Goal: Book appointment/travel/reservation

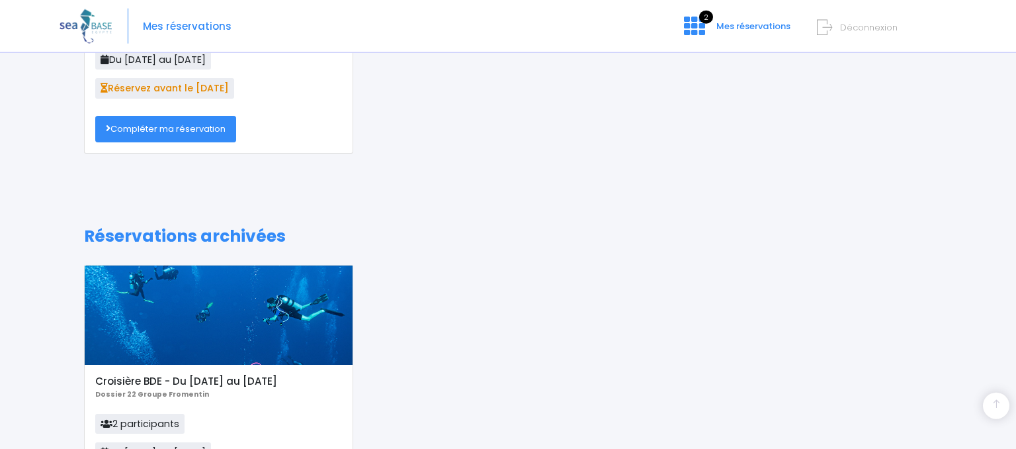
scroll to position [237, 0]
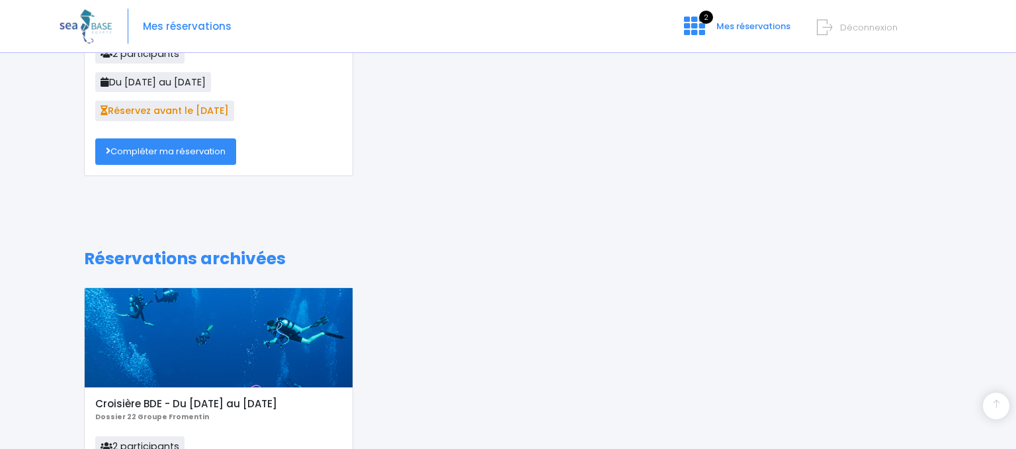
click at [196, 148] on link "Compléter ma réservation" at bounding box center [165, 151] width 141 height 26
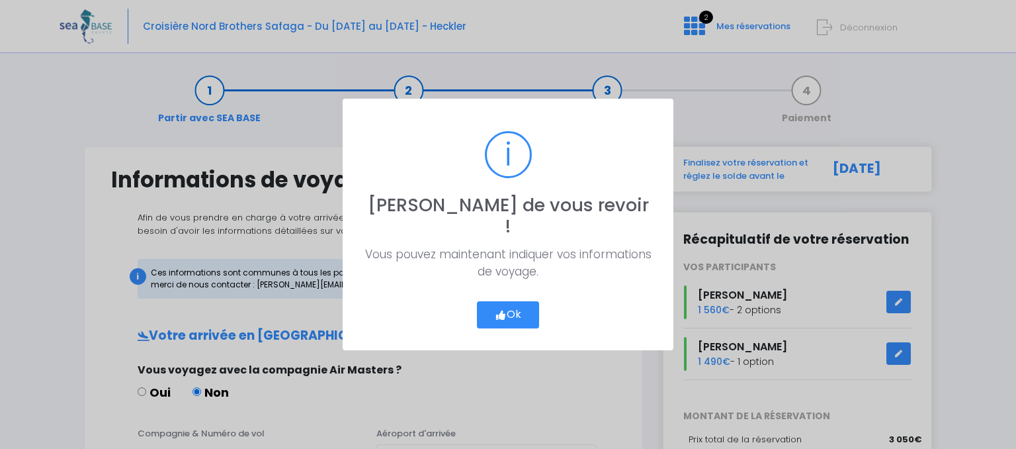
click at [518, 301] on button "Ok" at bounding box center [508, 315] width 62 height 28
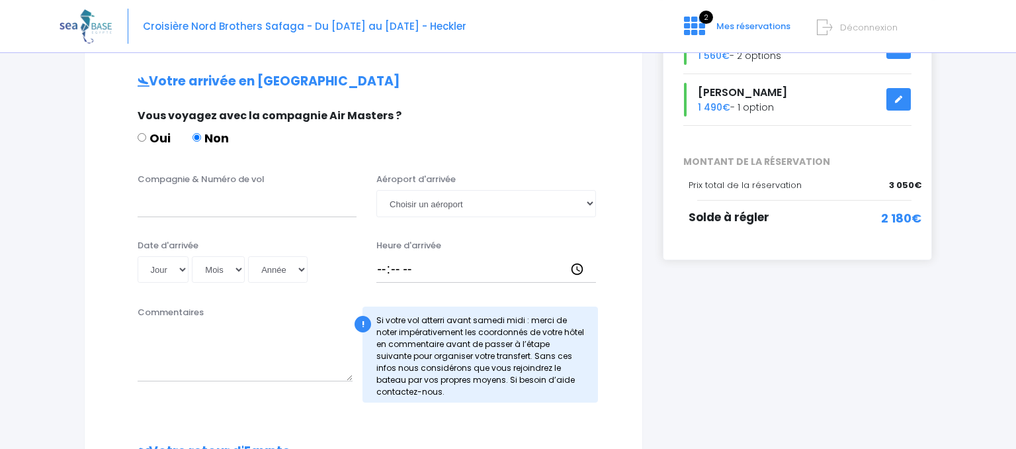
scroll to position [279, 0]
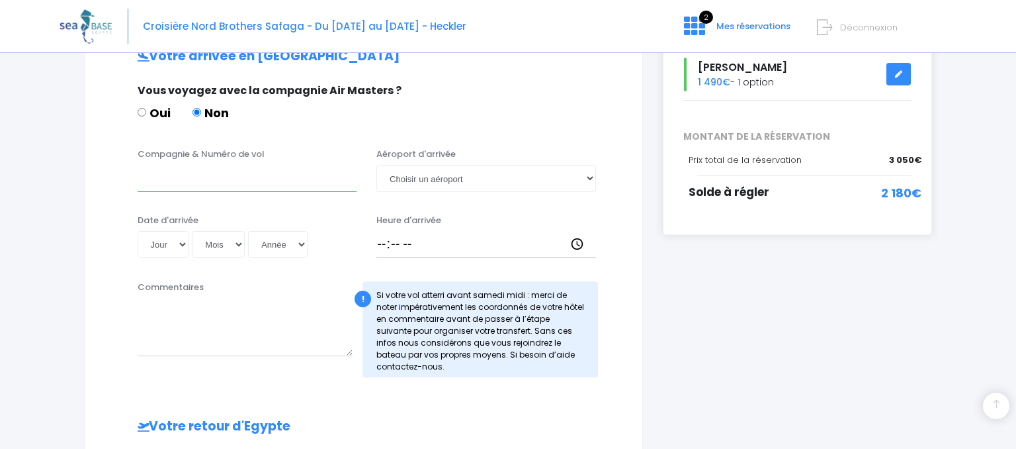
click at [171, 180] on input "Compagnie & Numéro de vol" at bounding box center [248, 178] width 220 height 26
type input "PEGASUS vol PC620"
click at [586, 176] on select "Choisir un aéroport Hurghada Marsa Alam" at bounding box center [486, 178] width 220 height 26
select select "Hurghada"
click option "Hurghada" at bounding box center [0, 0] width 0 height 0
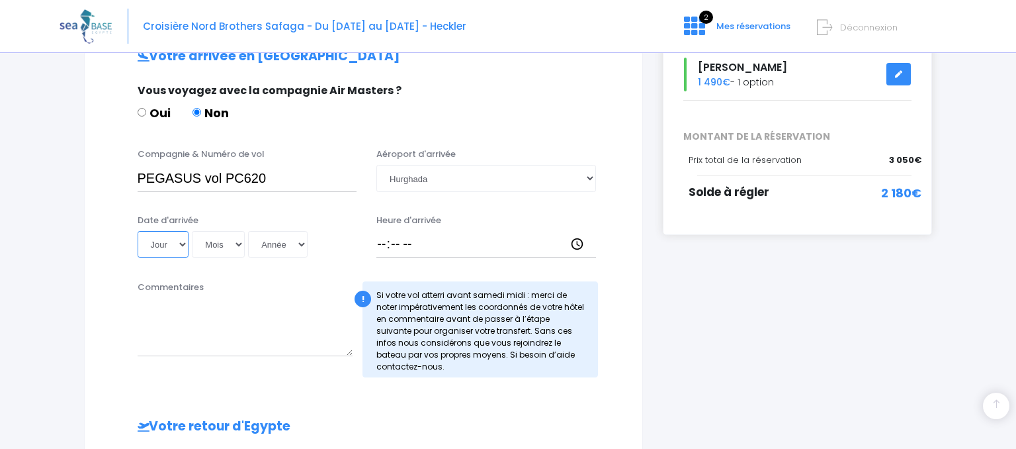
select select "22"
click option "22" at bounding box center [0, 0] width 0 height 0
click at [192, 231] on select "Mois 01 02 03 04 05 06 07 08 09 10 11 12" at bounding box center [218, 244] width 53 height 26
select select "11"
click option "11" at bounding box center [0, 0] width 0 height 0
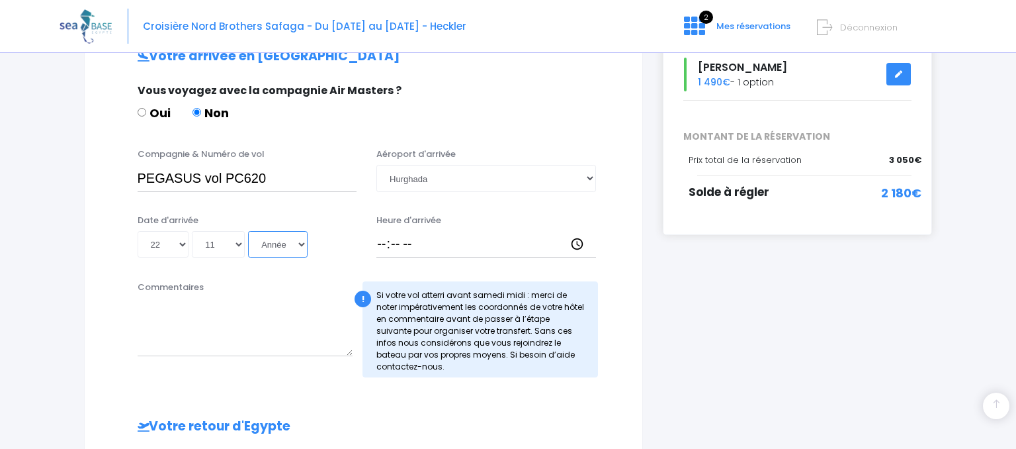
click at [248, 231] on select "Année 2045 2044 2043 2042 2041 2040 2039 2038 2037 2036 2035 2034 2033 2032 203…" at bounding box center [278, 244] width 60 height 26
select select "2025"
click option "2025" at bounding box center [0, 0] width 0 height 0
type input "2025-11-22"
click at [380, 243] on input "Heure d'arrivée" at bounding box center [486, 244] width 220 height 26
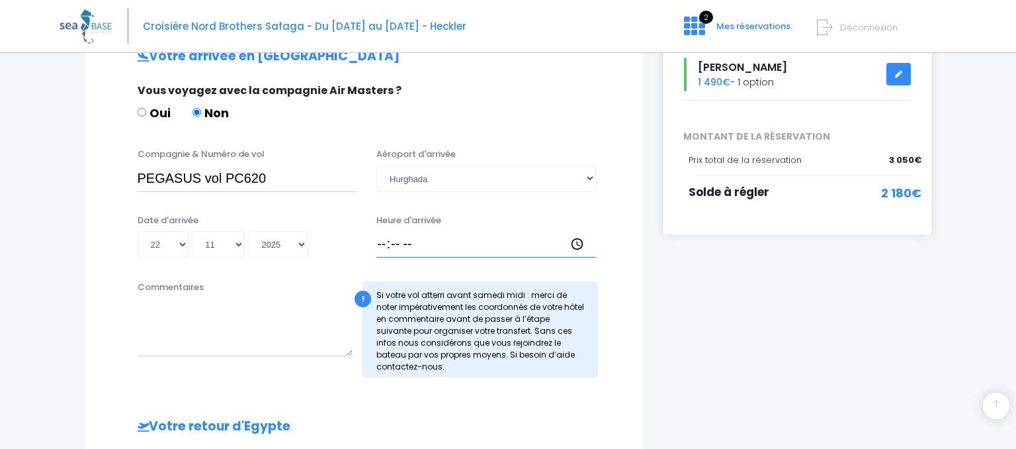
type input "00:30"
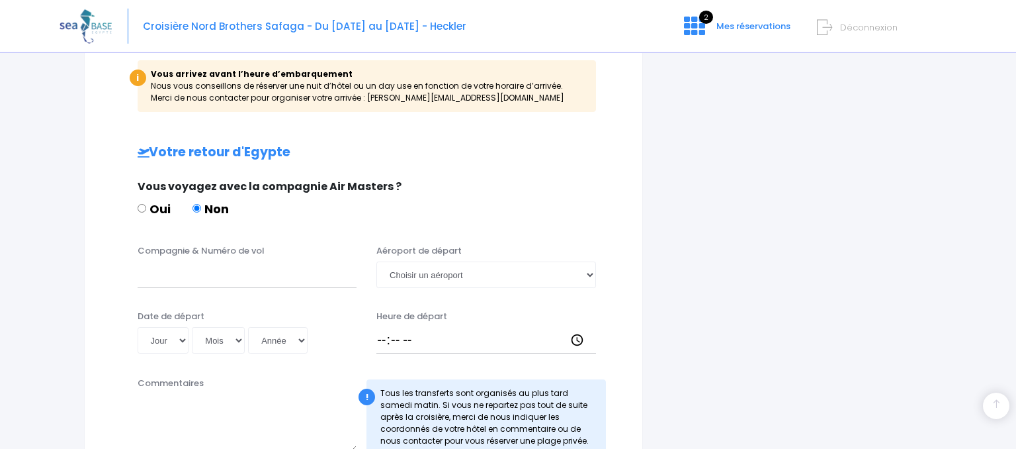
scroll to position [714, 0]
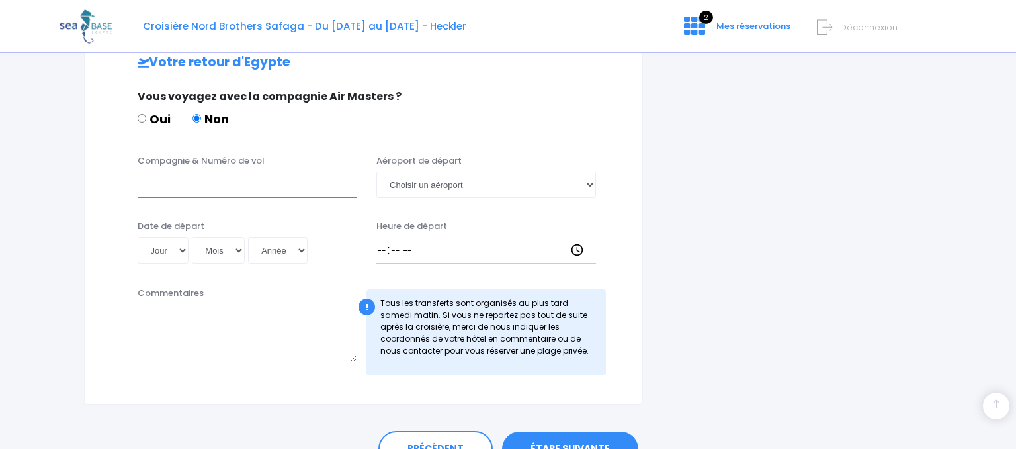
click at [171, 192] on input "Compagnie & Numéro de vol" at bounding box center [248, 184] width 220 height 26
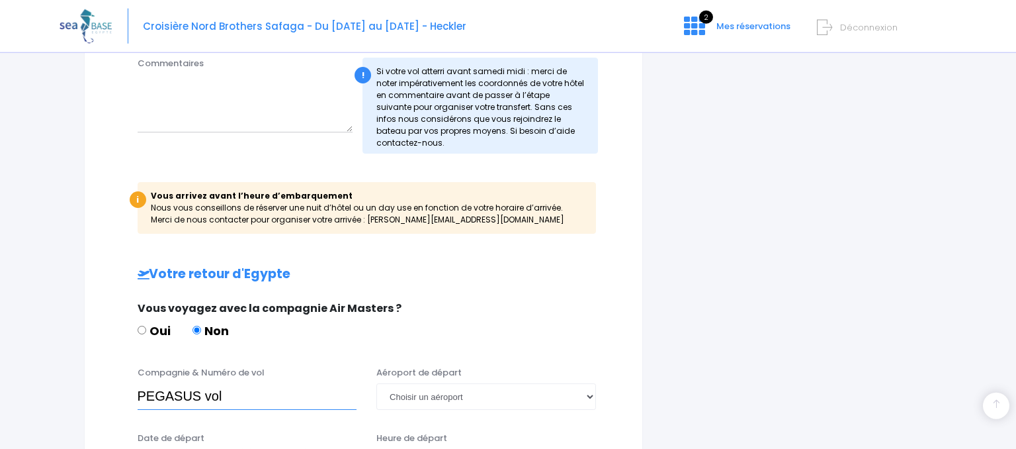
scroll to position [574, 0]
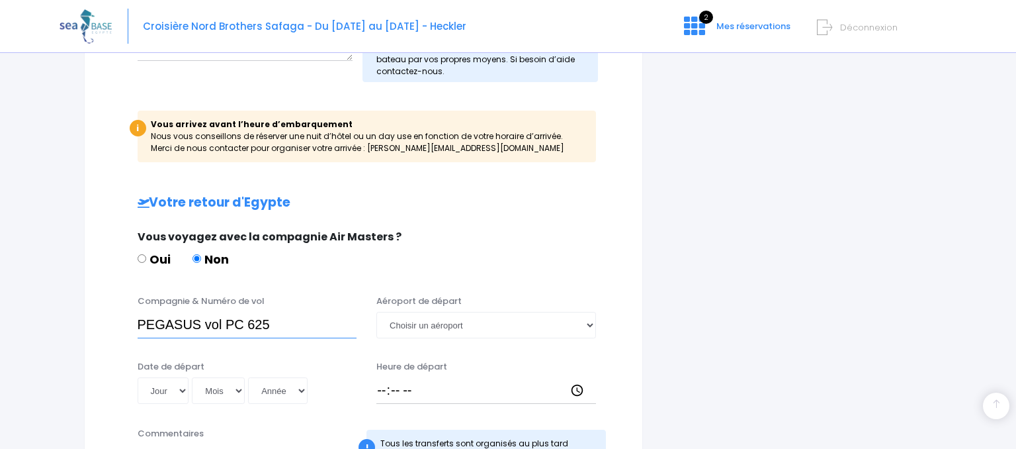
type input "PEGASUS vol PC 625"
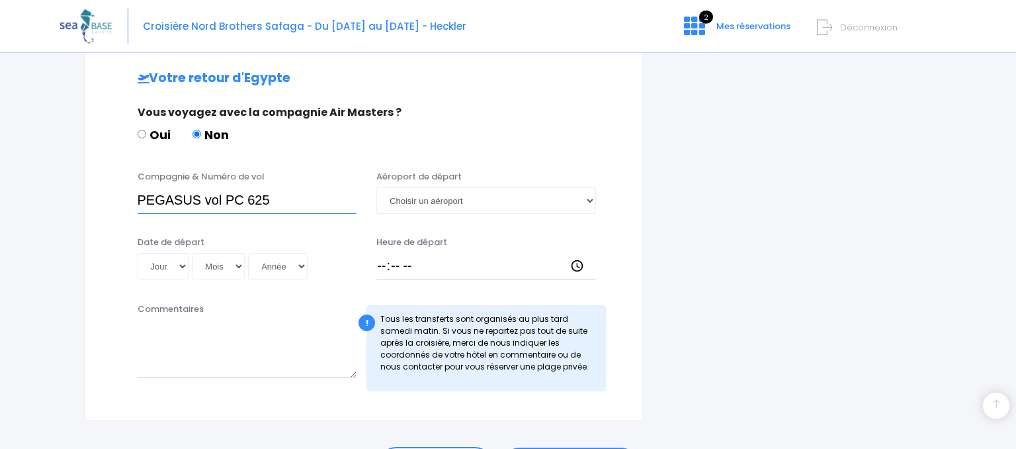
scroll to position [714, 0]
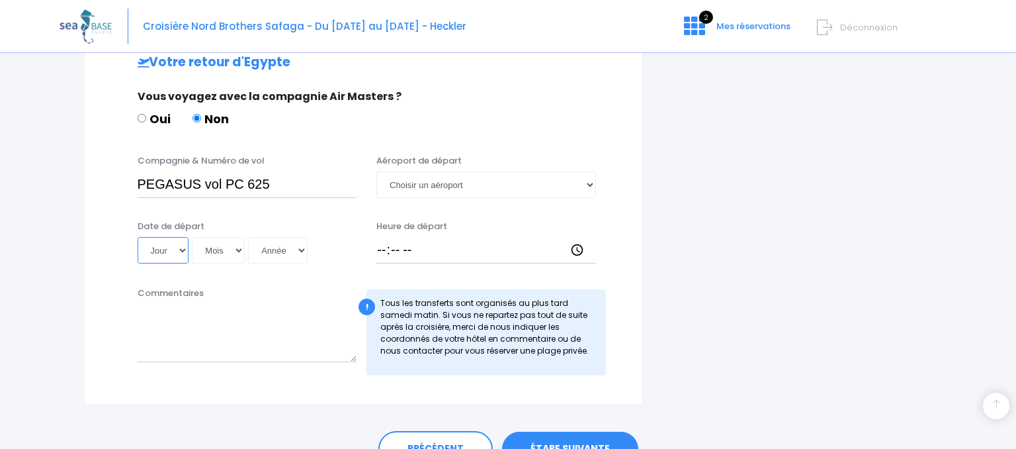
click at [138, 237] on select "Jour 01 02 03 04 05 06 07 08 09 10 11 12 13 14 15 16 17 18 19 20 21 22 23 24 25…" at bounding box center [164, 250] width 52 height 26
select select "29"
click option "29" at bounding box center [0, 0] width 0 height 0
select select "11"
click option "11" at bounding box center [0, 0] width 0 height 0
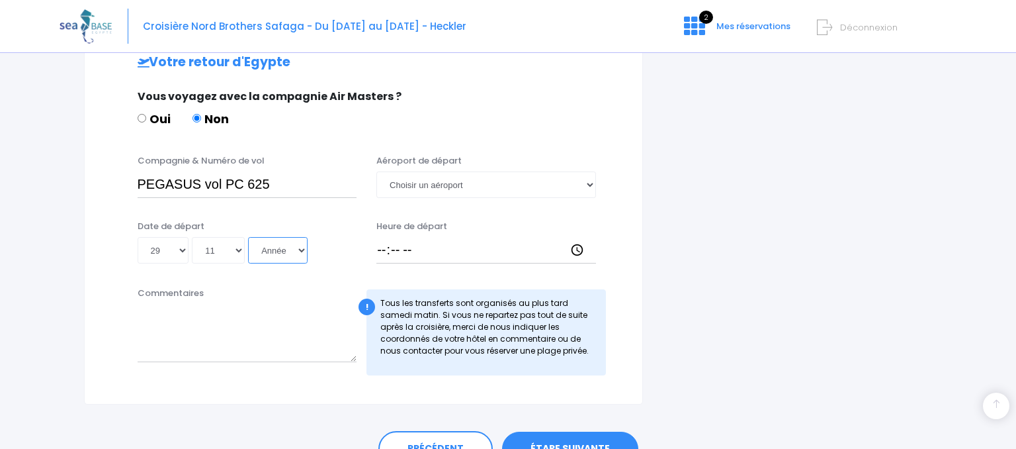
click at [248, 237] on select "Année 2045 2044 2043 2042 2041 2040 2039 2038 2037 2036 2035 2034 2033 2032 203…" at bounding box center [278, 250] width 60 height 26
select select "2025"
click option "2025" at bounding box center [0, 0] width 0 height 0
type input "2025-11-29"
click at [376, 171] on select "Choisir un aéroport Hurghada Marsa Alam" at bounding box center [486, 184] width 220 height 26
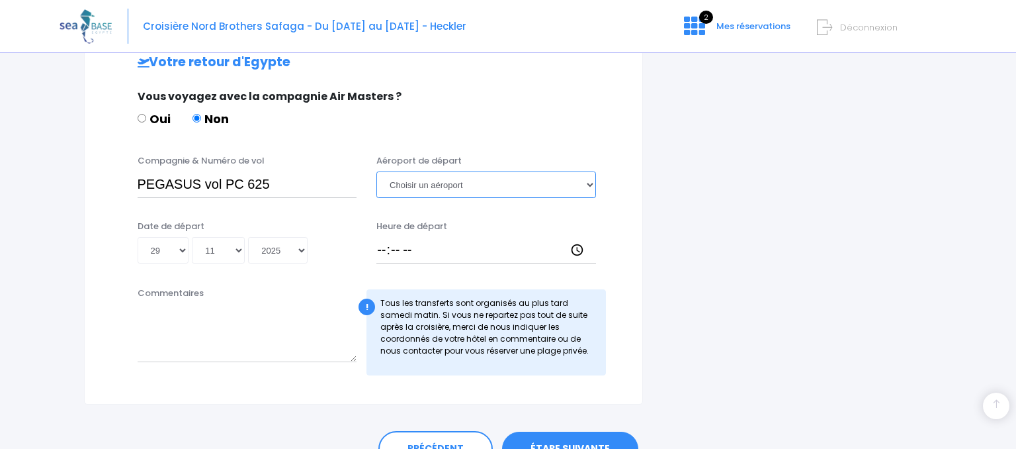
select select "Hurghada"
click option "Hurghada" at bounding box center [0, 0] width 0 height 0
click at [381, 245] on input "Heure de départ" at bounding box center [486, 250] width 220 height 26
type input "03:20"
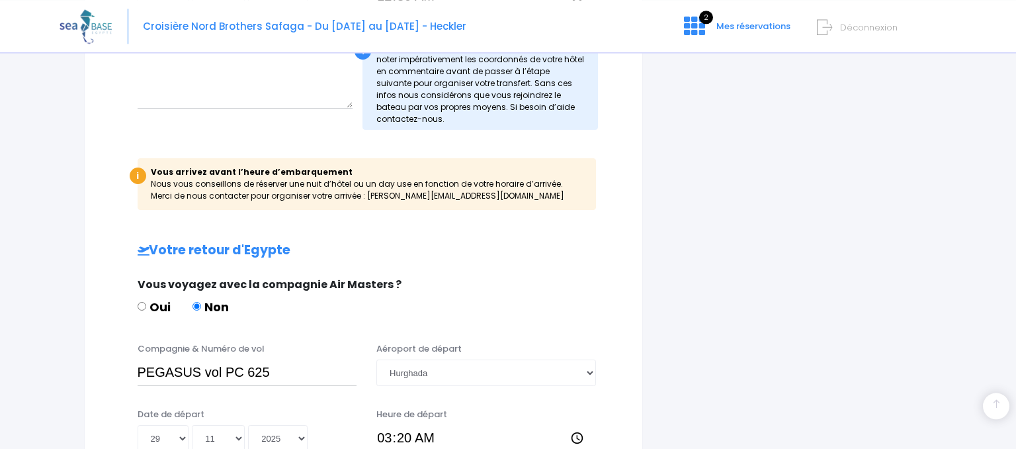
scroll to position [365, 0]
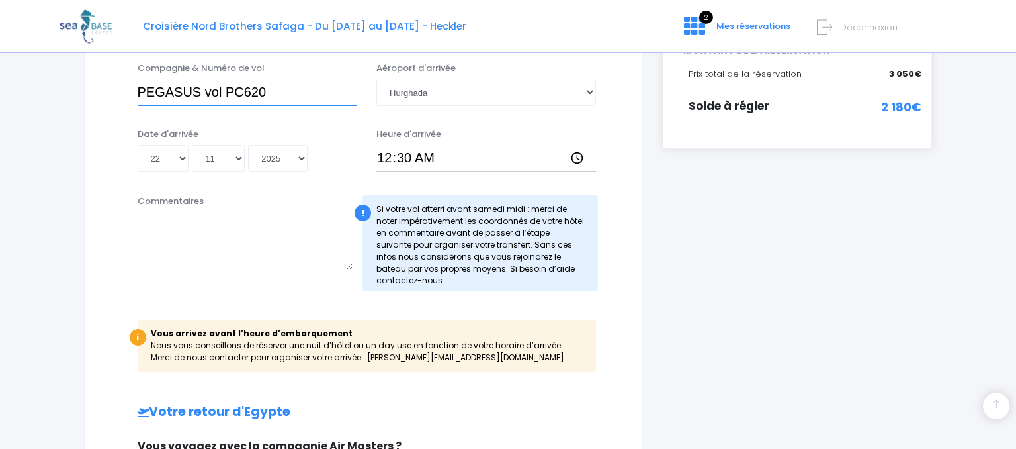
click at [245, 90] on input "PEGASUS vol PC620" at bounding box center [248, 92] width 220 height 26
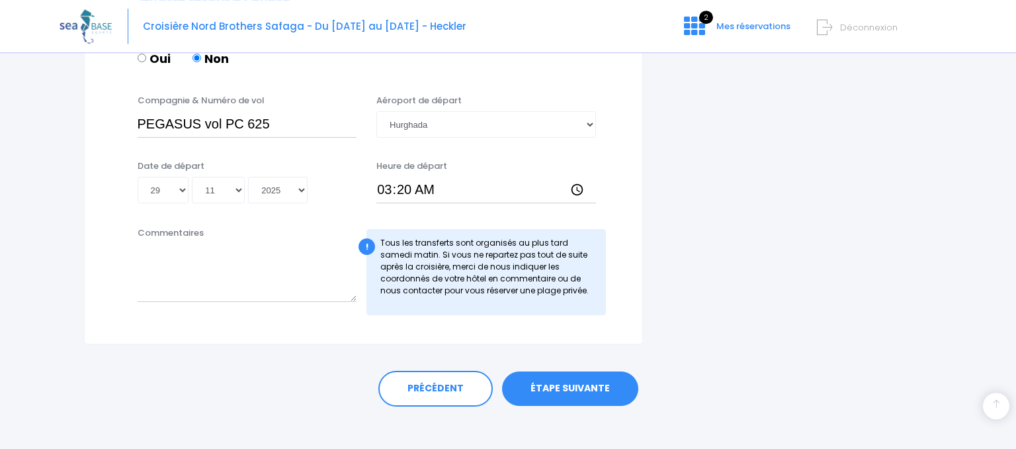
scroll to position [784, 0]
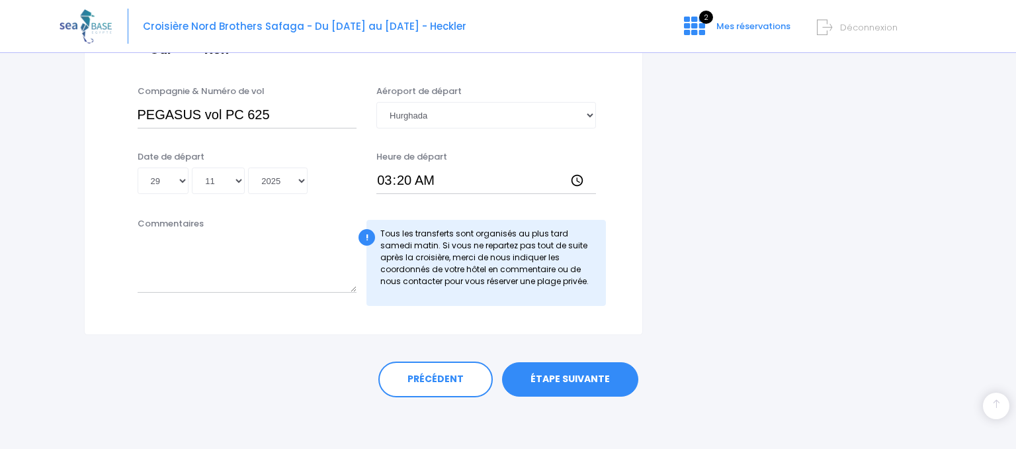
type input "PEGASUS vol PC 620"
click at [589, 371] on link "ÉTAPE SUIVANTE" at bounding box center [570, 379] width 136 height 34
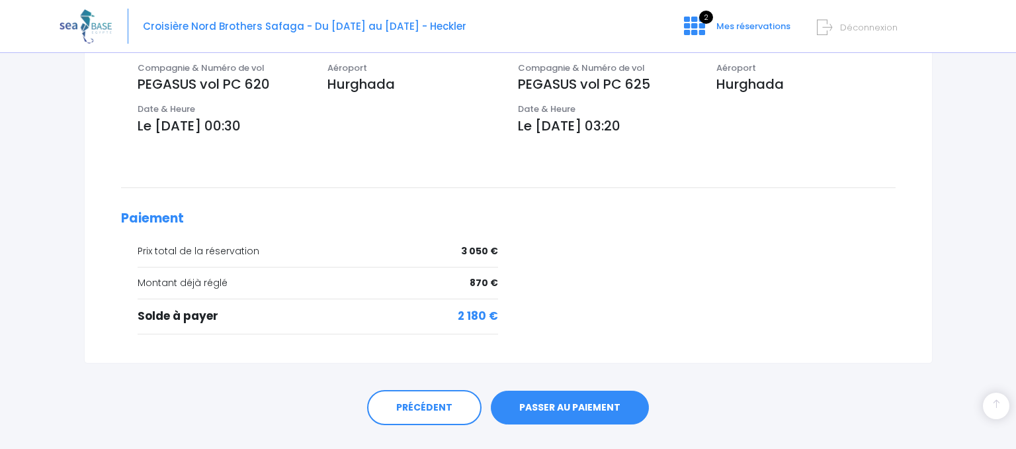
scroll to position [516, 0]
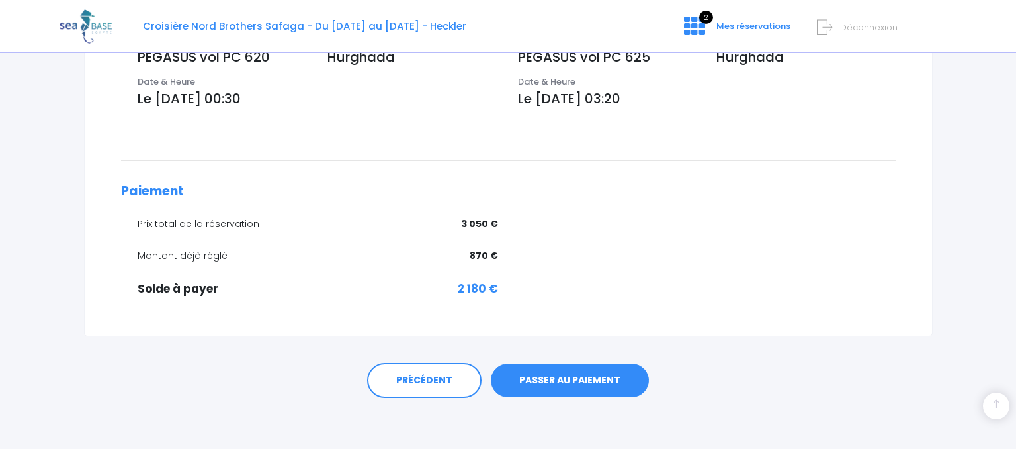
click at [587, 370] on link "PASSER AU PAIEMENT" at bounding box center [570, 380] width 158 height 34
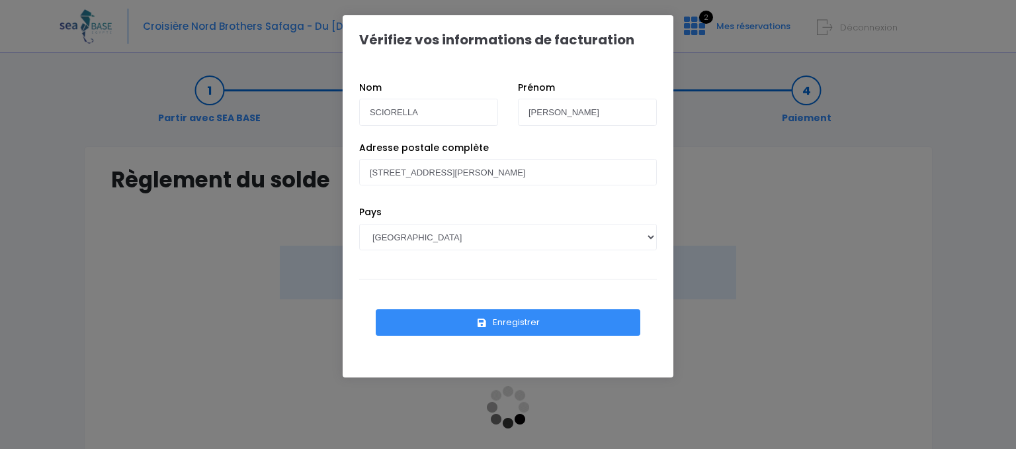
click at [522, 318] on button "Enregistrer" at bounding box center [508, 322] width 265 height 26
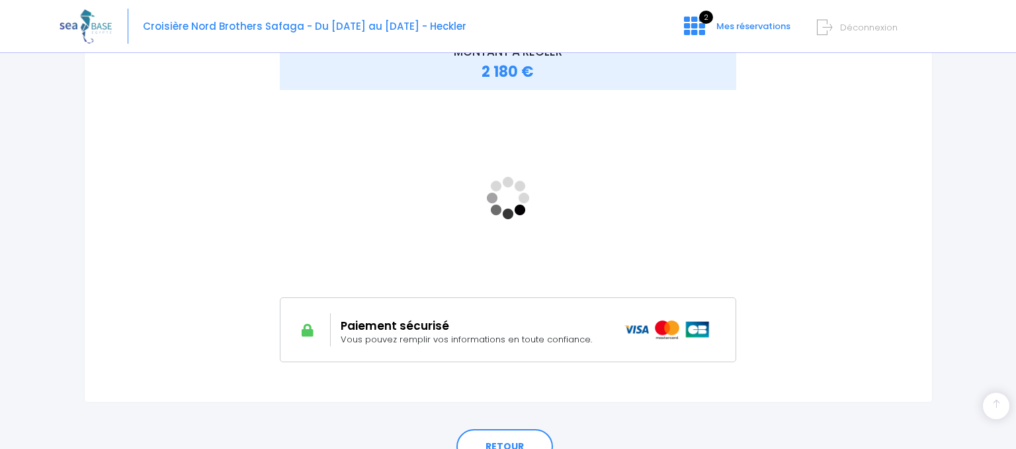
scroll to position [276, 0]
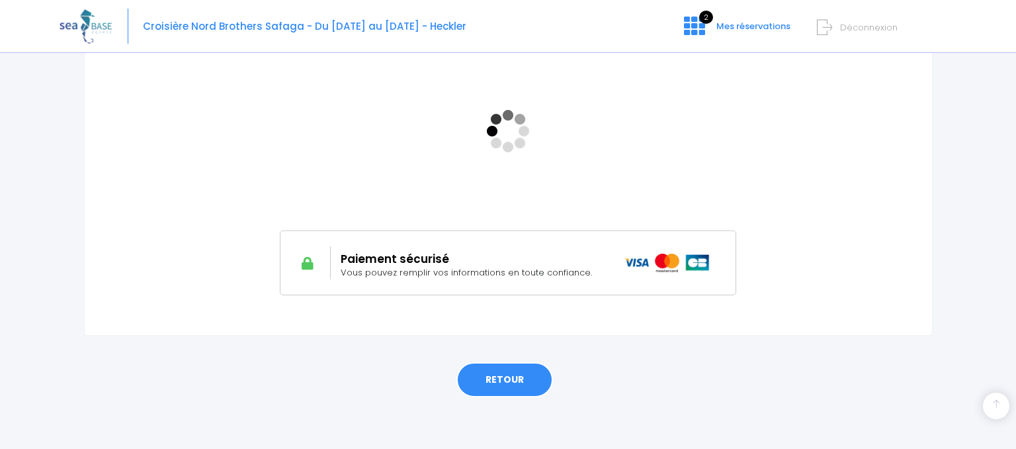
click at [511, 379] on link "RETOUR" at bounding box center [504, 380] width 97 height 36
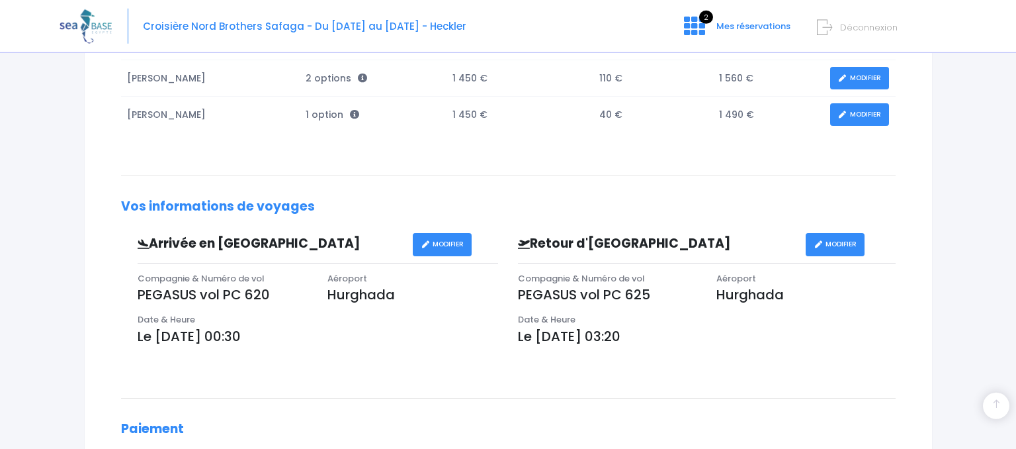
scroll to position [279, 0]
click at [435, 234] on link "MODIFIER" at bounding box center [442, 243] width 59 height 23
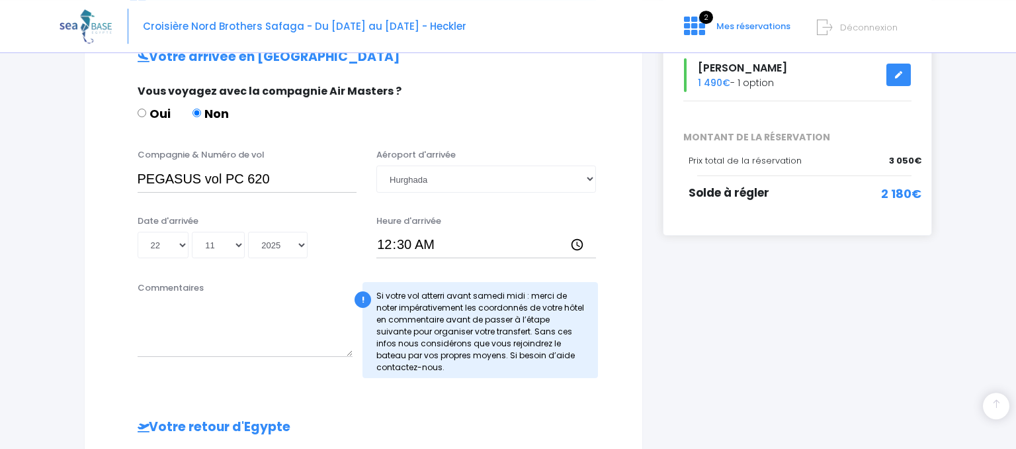
scroll to position [279, 0]
click at [180, 242] on select "Jour 01 02 03 04 05 06 07 08 09 10 11 12 13 14 15 16 17 18 19 20 21 22 23 24 25…" at bounding box center [164, 244] width 52 height 26
select select "23"
click option "23" at bounding box center [0, 0] width 0 height 0
type input "2025-11-23"
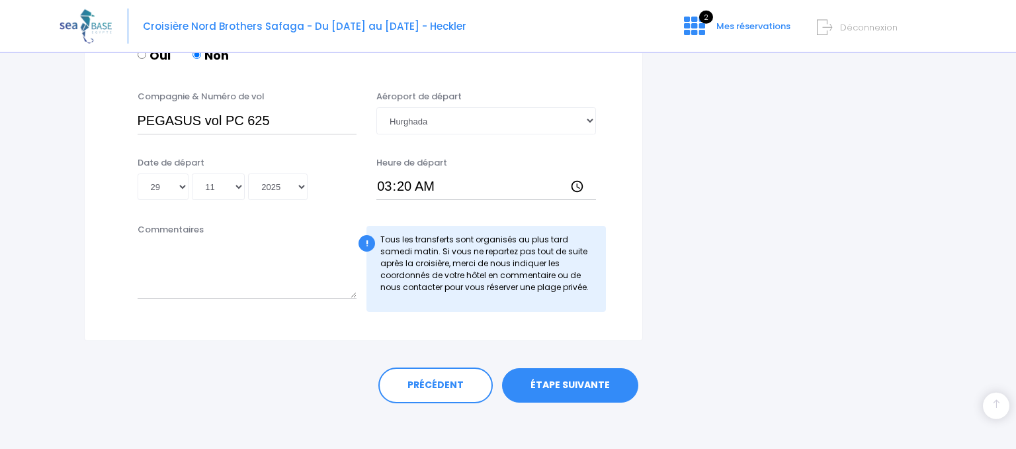
scroll to position [713, 0]
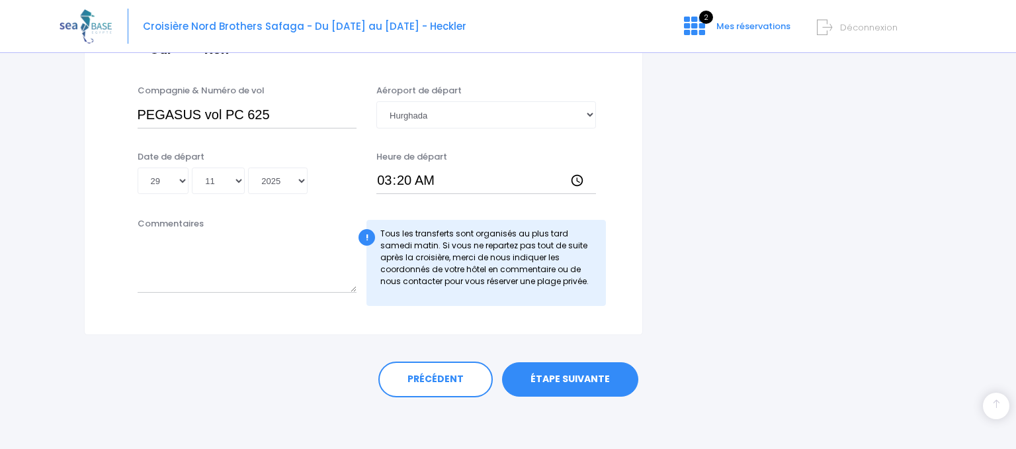
click at [566, 377] on link "ÉTAPE SUIVANTE" at bounding box center [570, 379] width 136 height 34
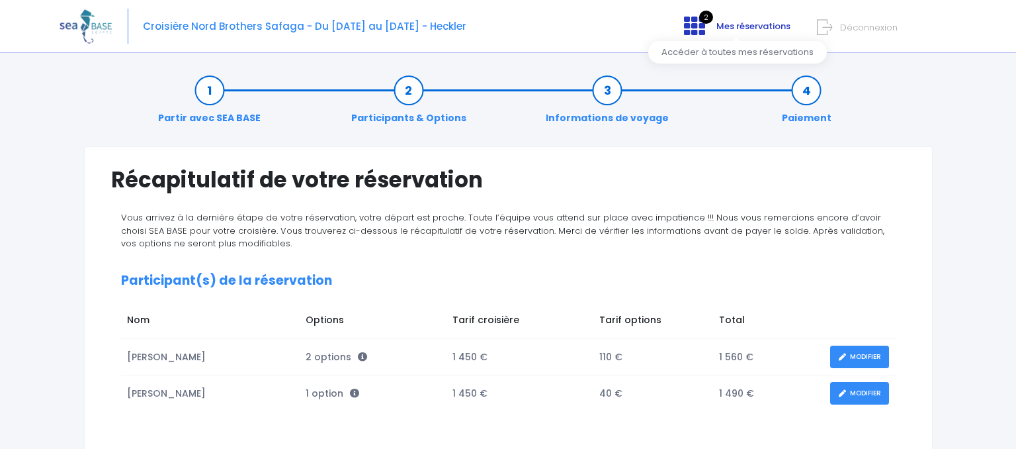
click at [726, 24] on span "Mes réservations" at bounding box center [753, 26] width 74 height 13
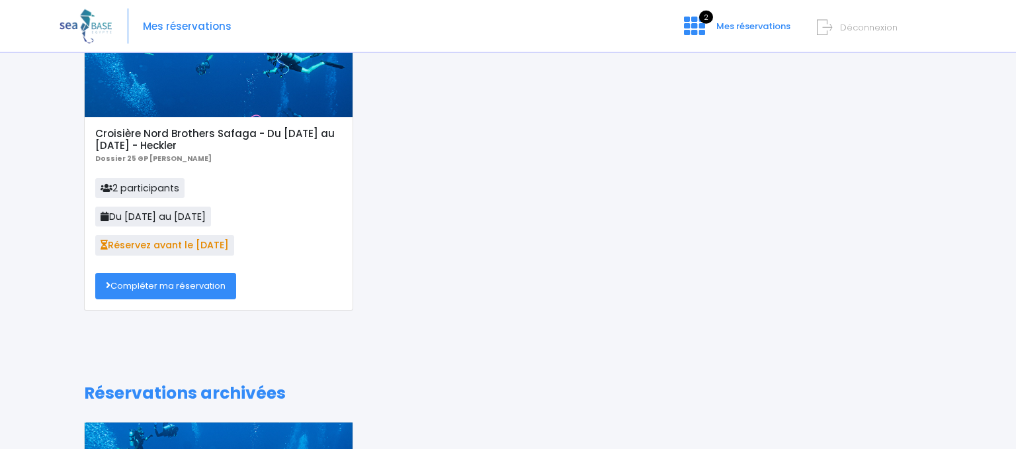
scroll to position [97, 0]
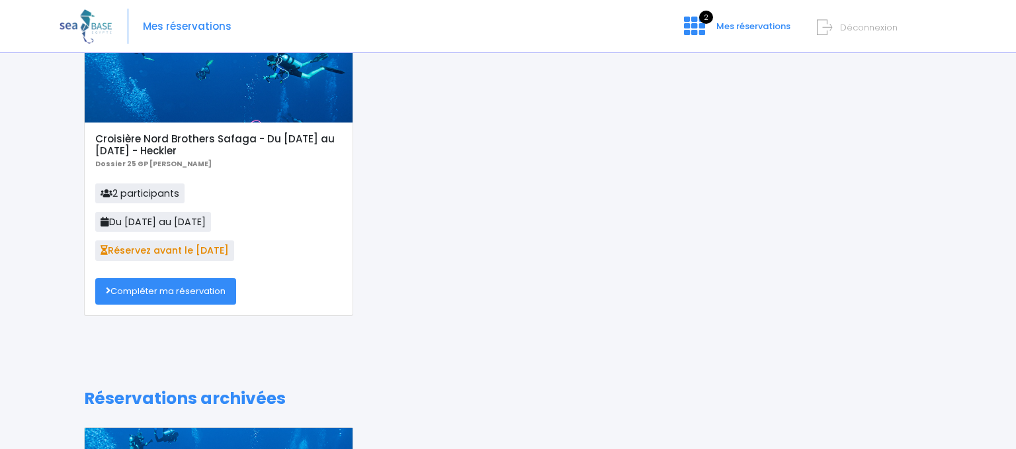
click at [214, 291] on link "Compléter ma réservation" at bounding box center [165, 291] width 141 height 26
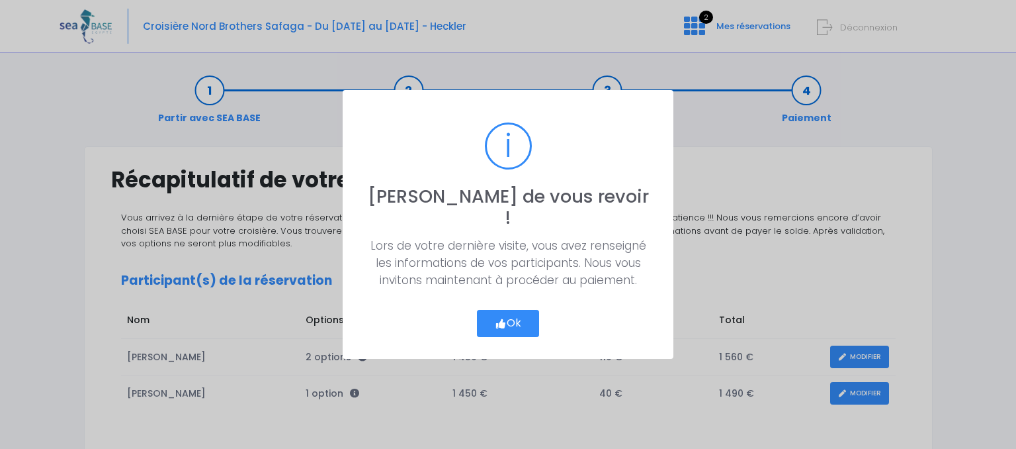
click at [513, 310] on button "Ok" at bounding box center [508, 324] width 62 height 28
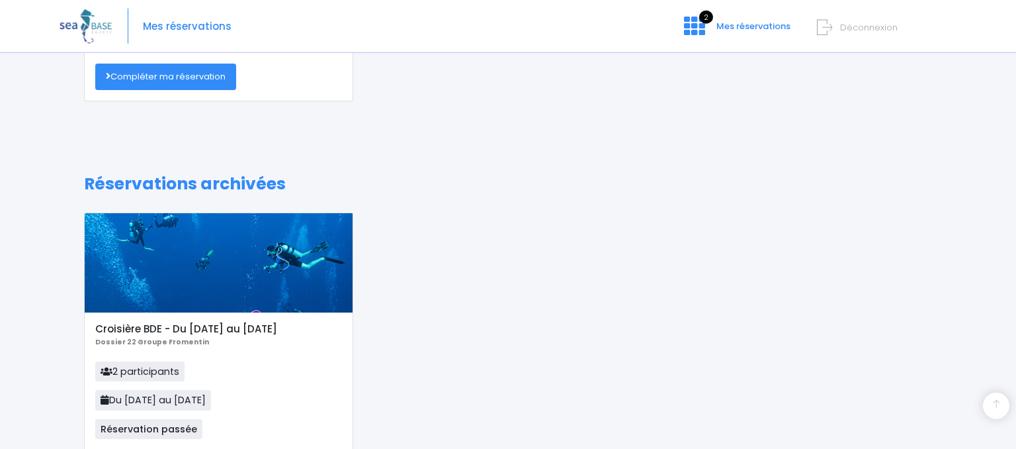
scroll to position [97, 0]
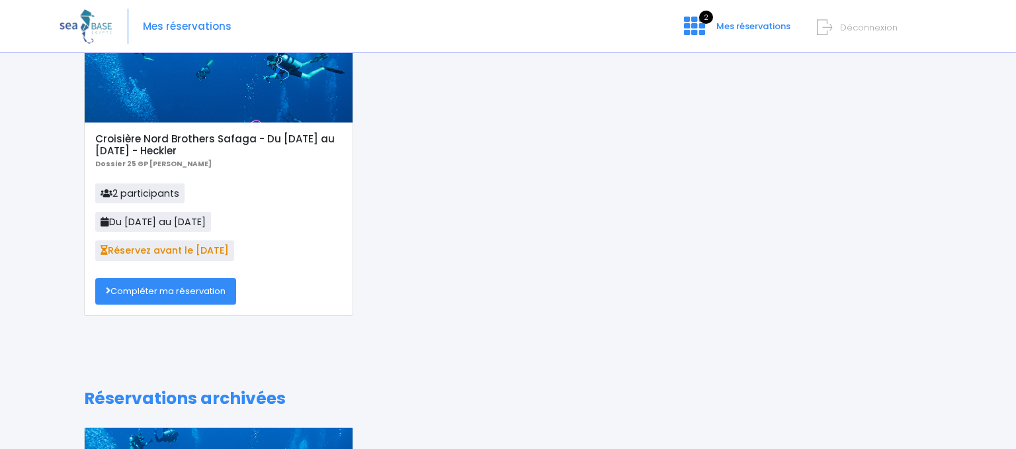
click at [208, 288] on link "Compléter ma réservation" at bounding box center [165, 291] width 141 height 26
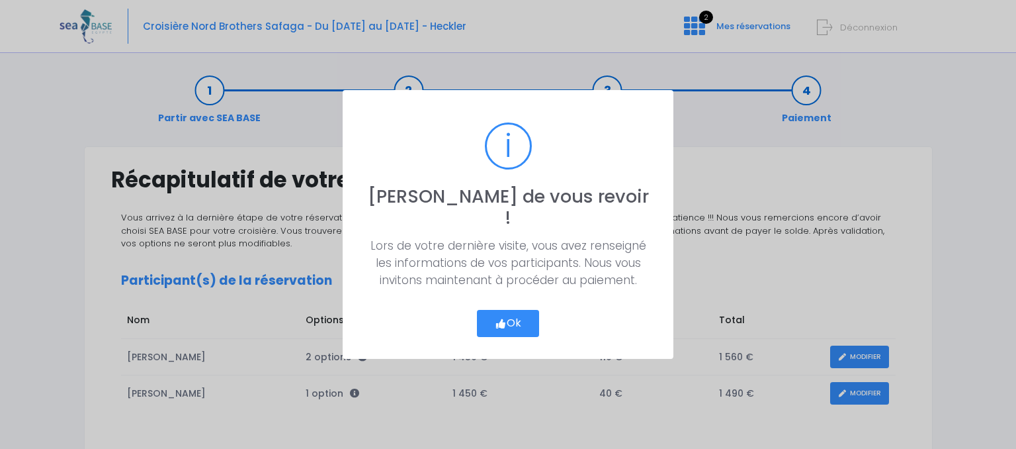
click at [522, 316] on button "Ok" at bounding box center [508, 324] width 62 height 28
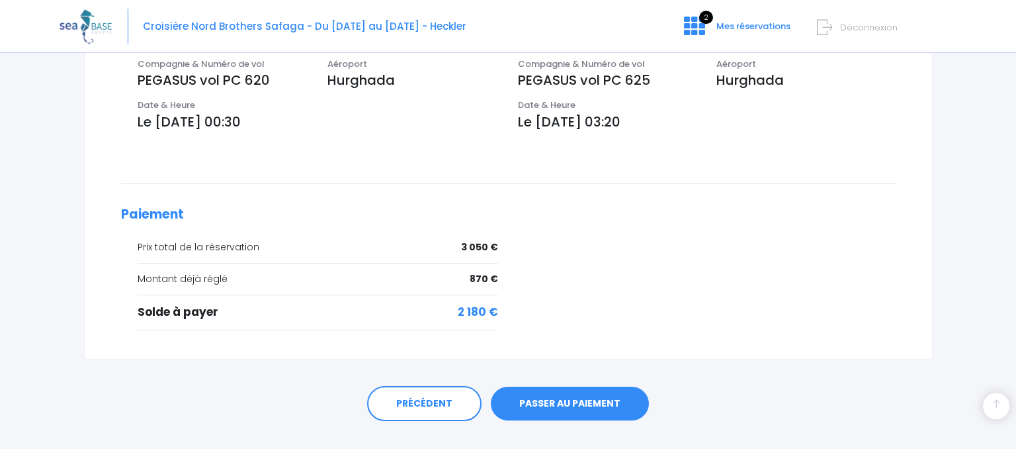
scroll to position [516, 0]
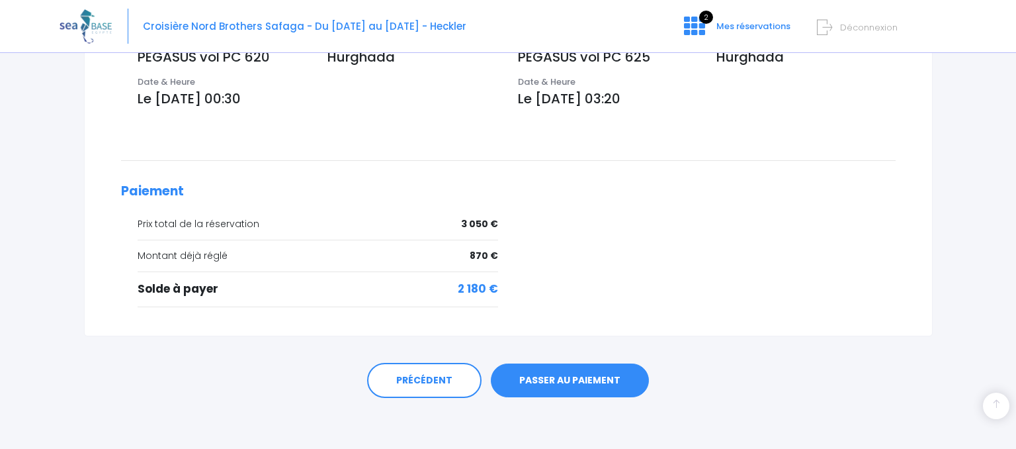
click at [582, 373] on link "PASSER AU PAIEMENT" at bounding box center [570, 380] width 158 height 34
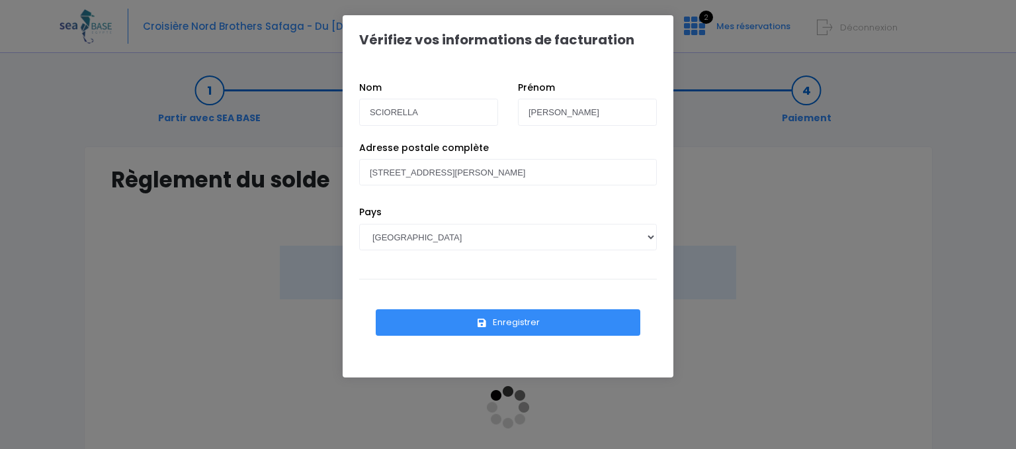
click at [514, 319] on button "Enregistrer" at bounding box center [508, 322] width 265 height 26
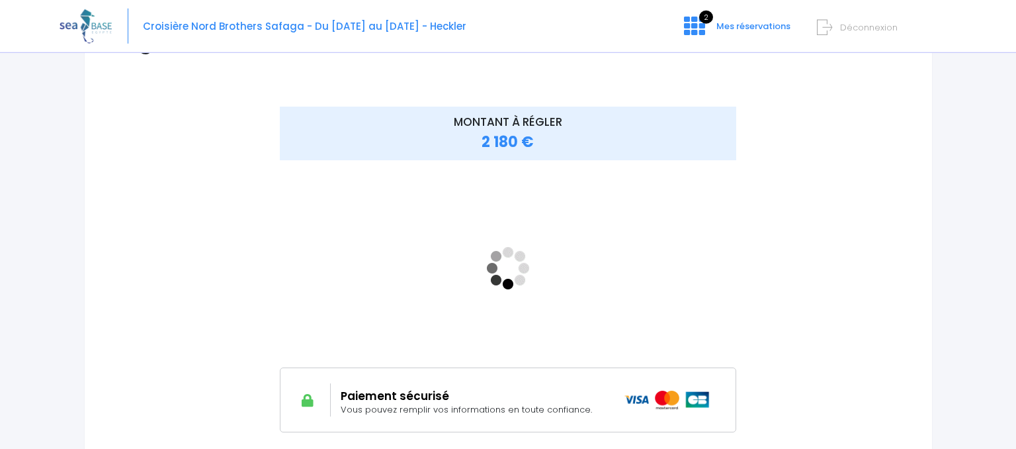
scroll to position [140, 0]
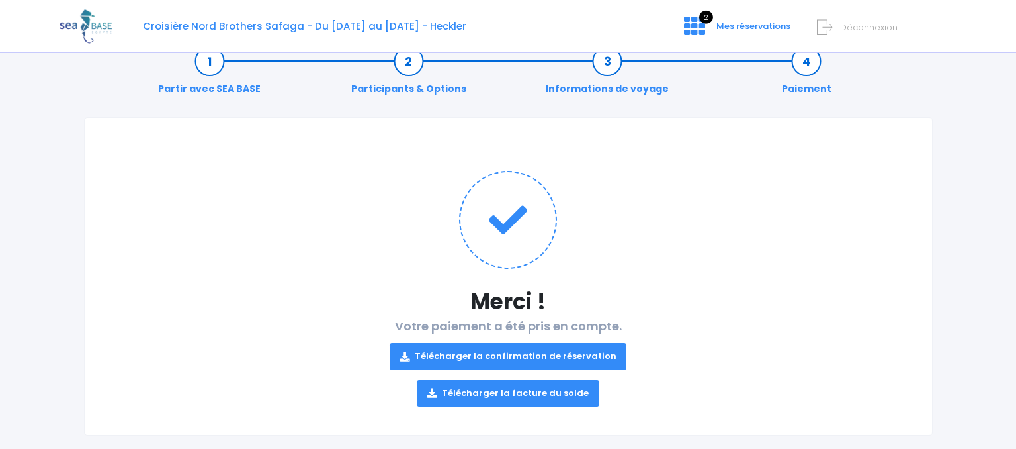
scroll to position [48, 0]
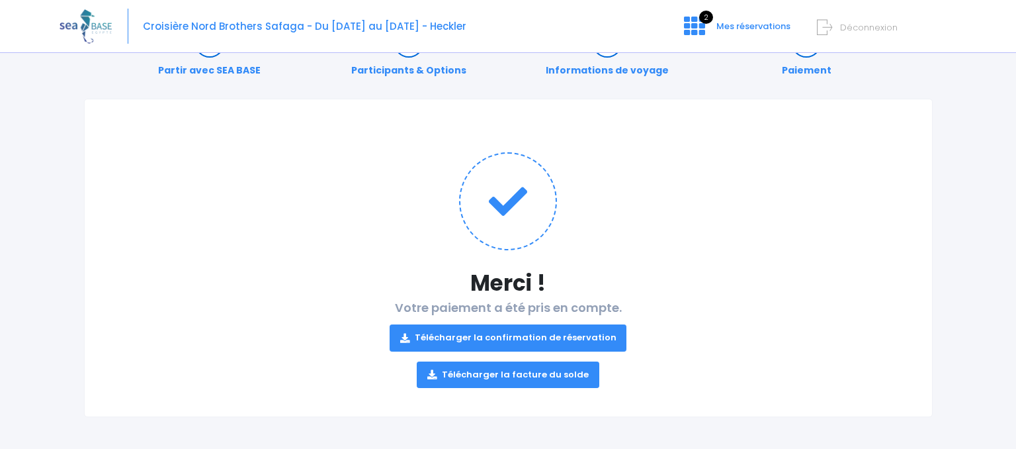
click at [539, 372] on link "Télécharger la facture du solde" at bounding box center [508, 374] width 183 height 26
click at [494, 333] on link "Télécharger la confirmation de réservation" at bounding box center [509, 337] width 238 height 26
